Goal: Check status: Check status

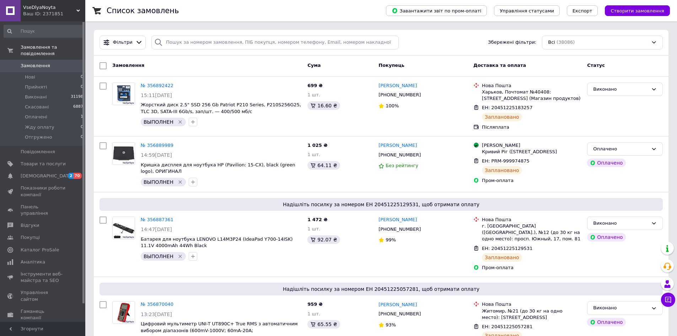
click at [55, 63] on span "Замовлення" at bounding box center [43, 66] width 45 height 6
drag, startPoint x: 45, startPoint y: 56, endPoint x: 47, endPoint y: 37, distance: 18.9
click at [45, 63] on span "Замовлення" at bounding box center [35, 66] width 29 height 6
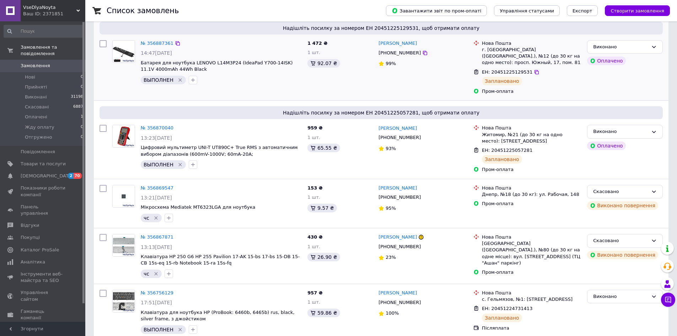
scroll to position [178, 0]
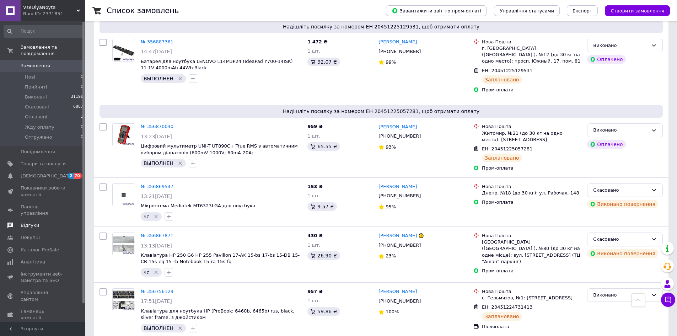
click at [29, 222] on span "Відгуки" at bounding box center [30, 225] width 18 height 6
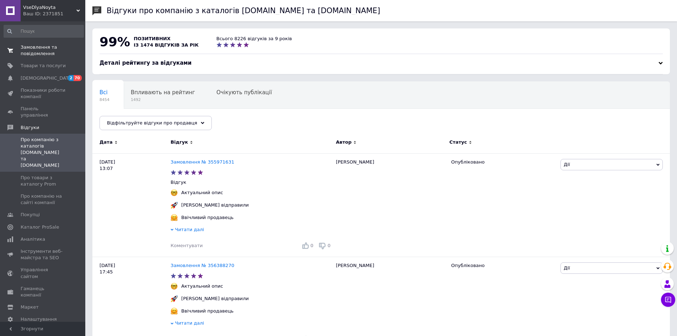
click at [24, 49] on span "Замовлення та повідомлення" at bounding box center [43, 50] width 45 height 13
